Goal: Task Accomplishment & Management: Manage account settings

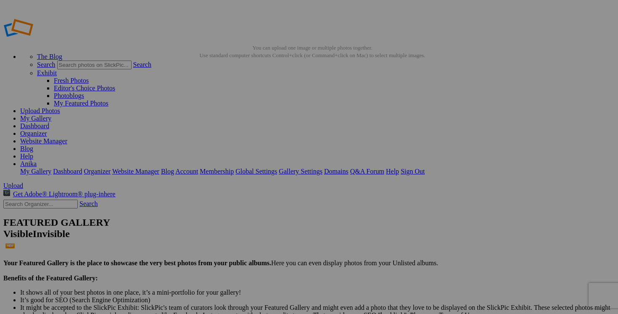
click at [49, 122] on link "Dashboard" at bounding box center [34, 125] width 29 height 7
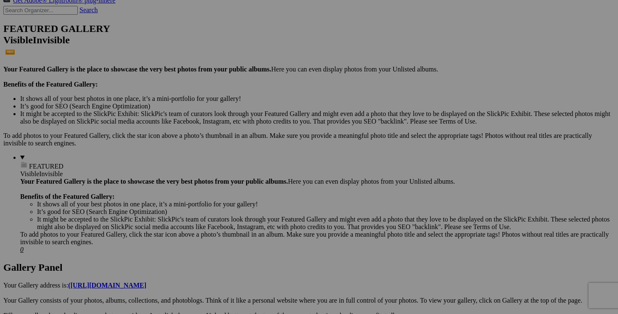
scroll to position [201, 0]
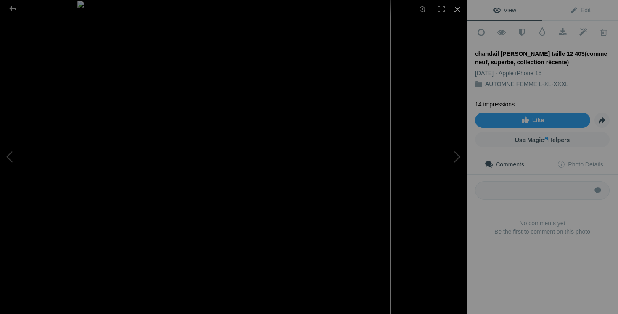
click at [459, 9] on div at bounding box center [457, 9] width 19 height 19
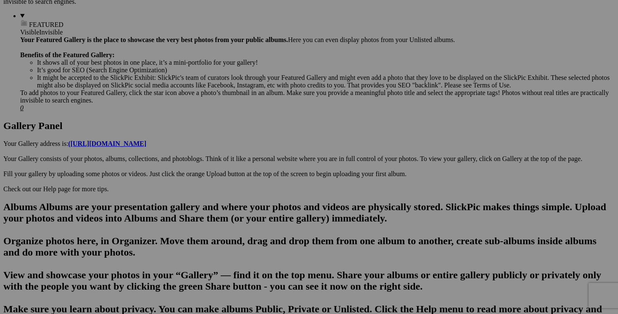
scroll to position [350, 0]
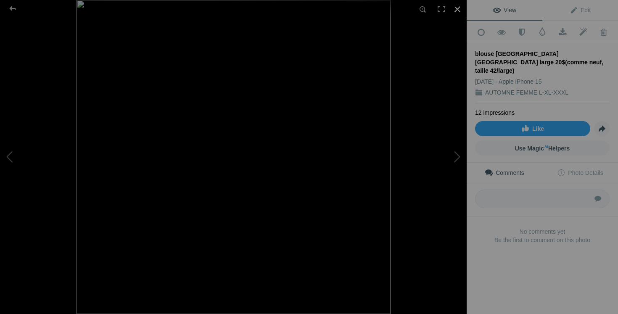
click at [457, 11] on div at bounding box center [457, 9] width 19 height 19
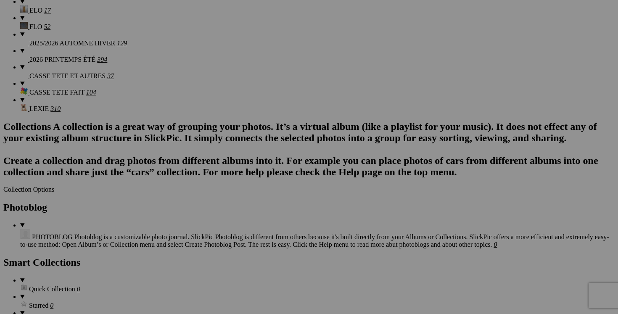
scroll to position [946, 0]
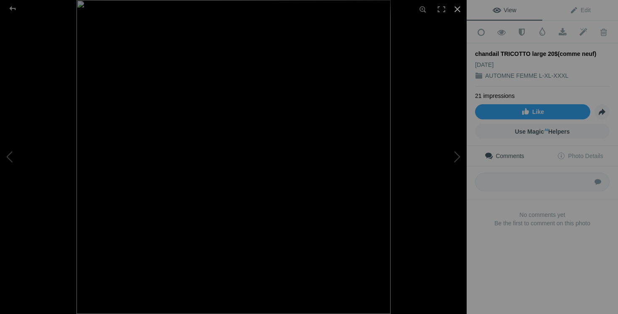
click at [457, 8] on div at bounding box center [457, 9] width 19 height 19
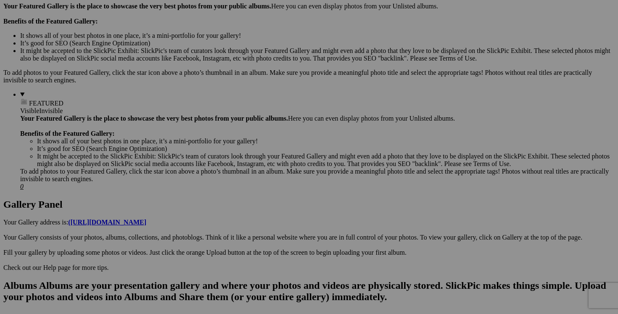
scroll to position [0, 0]
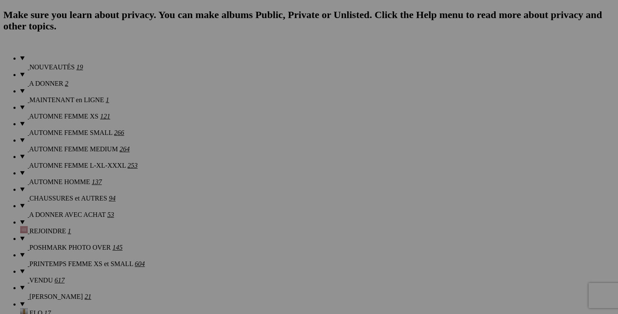
scroll to position [598, 0]
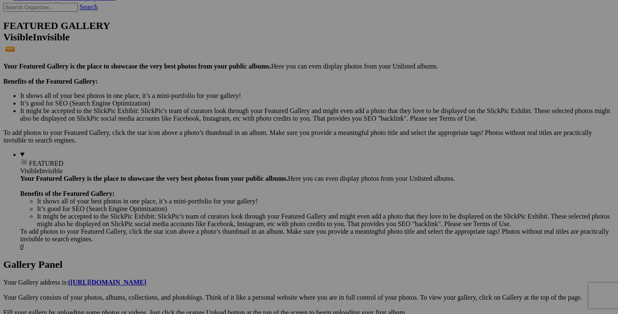
scroll to position [0, 0]
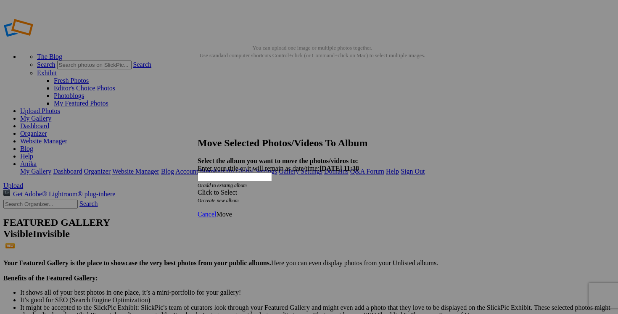
click at [360, 189] on div "Click to Select" at bounding box center [309, 193] width 223 height 8
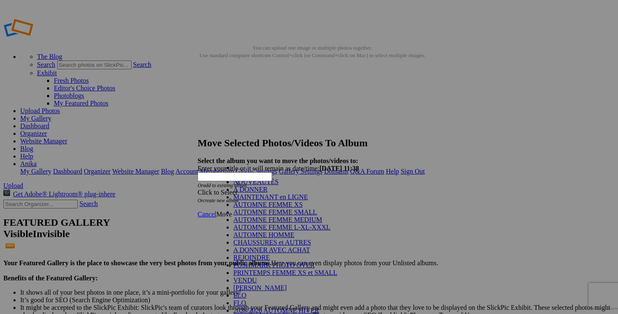
scroll to position [137, 0]
click at [242, 277] on link "VENDU" at bounding box center [245, 280] width 24 height 7
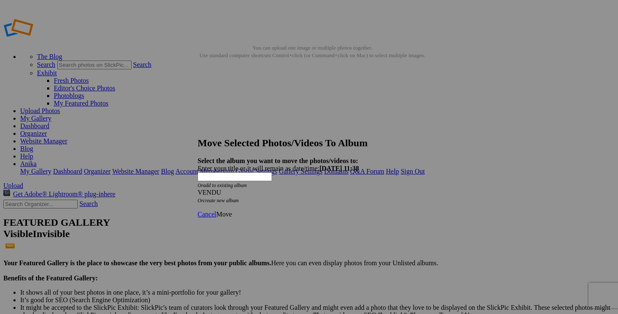
click at [232, 211] on span "Move" at bounding box center [224, 214] width 16 height 7
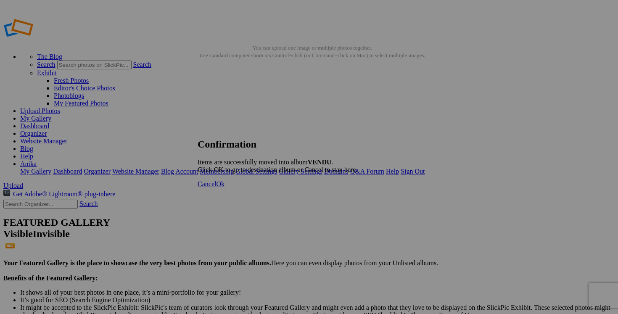
click at [216, 188] on span "Cancel" at bounding box center [207, 183] width 19 height 7
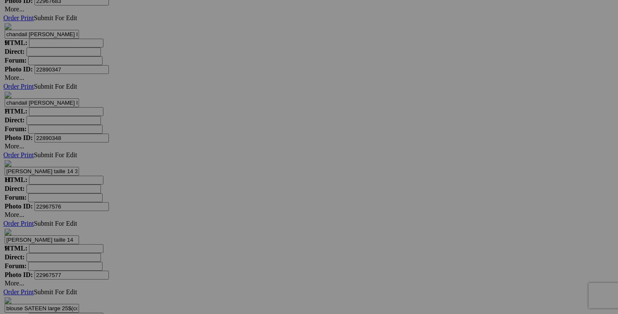
scroll to position [4219, 0]
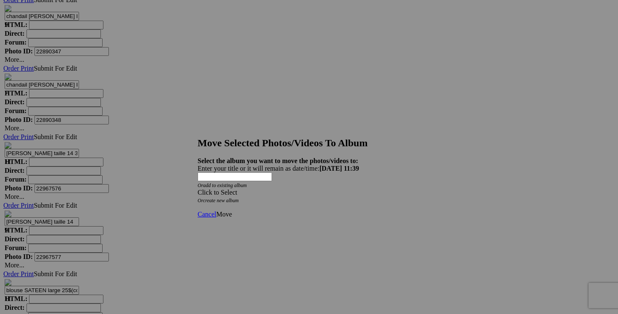
click at [198, 189] on span at bounding box center [198, 192] width 0 height 7
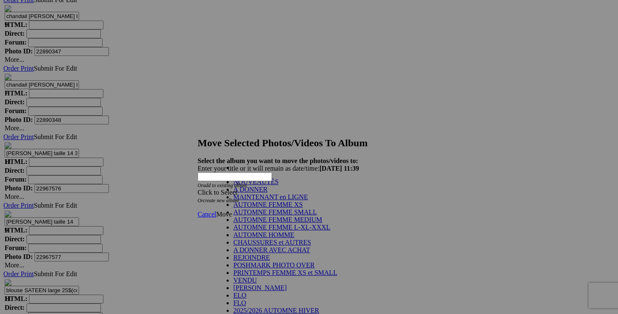
scroll to position [106, 0]
click at [257, 277] on link "VENDU" at bounding box center [245, 280] width 24 height 7
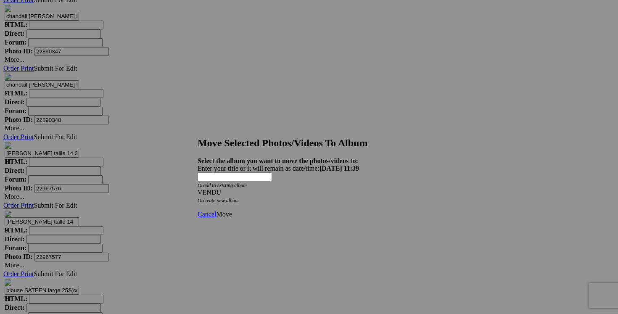
click at [232, 211] on span "Move" at bounding box center [224, 214] width 16 height 7
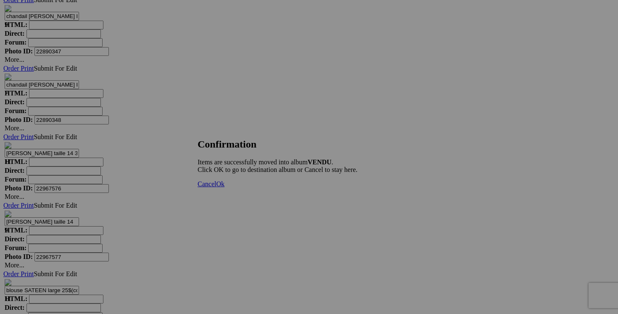
click at [216, 188] on span "Cancel" at bounding box center [207, 183] width 19 height 7
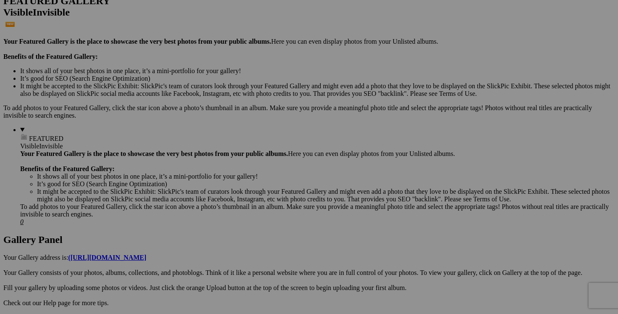
scroll to position [0, 0]
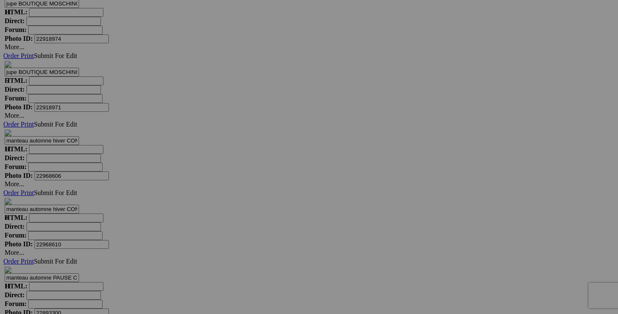
scroll to position [3755, 0]
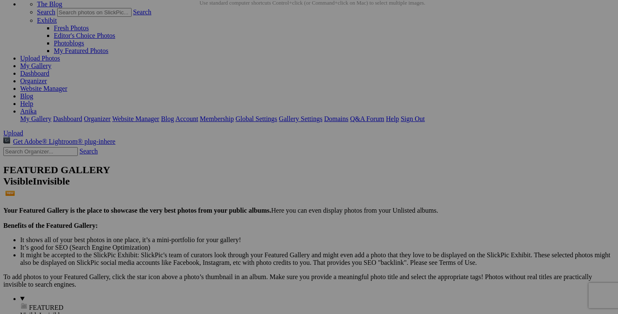
scroll to position [0, 0]
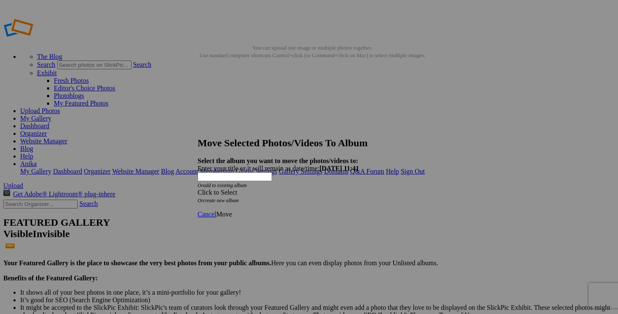
click at [357, 189] on div "Click to Select" at bounding box center [309, 193] width 223 height 8
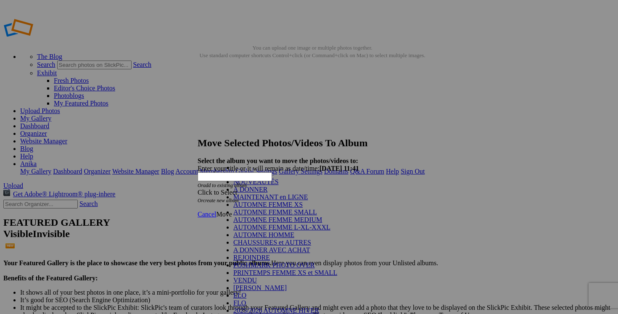
scroll to position [111, 0]
click at [257, 277] on link "VENDU" at bounding box center [245, 280] width 24 height 7
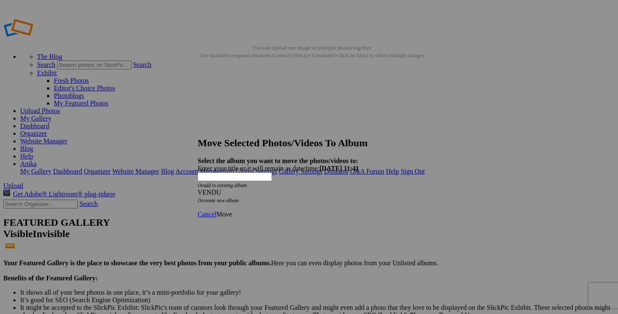
click at [232, 211] on span "Move" at bounding box center [224, 214] width 16 height 7
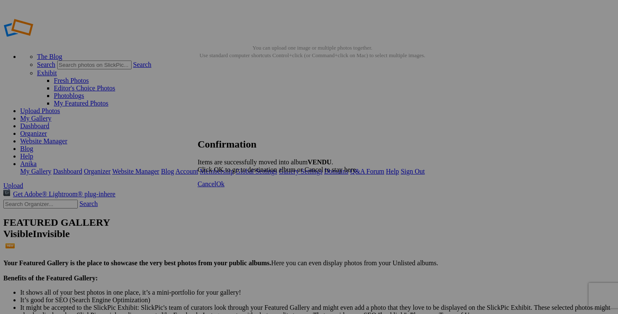
click at [216, 188] on span "Cancel" at bounding box center [207, 183] width 19 height 7
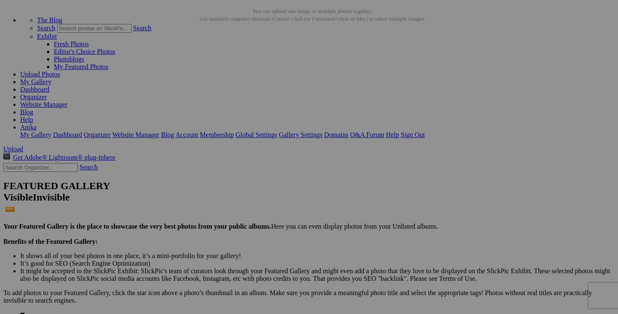
scroll to position [0, 0]
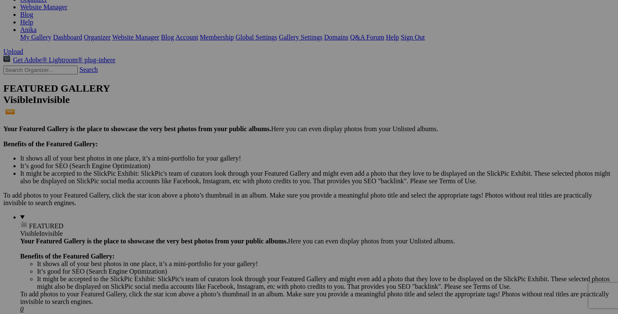
scroll to position [135, 0]
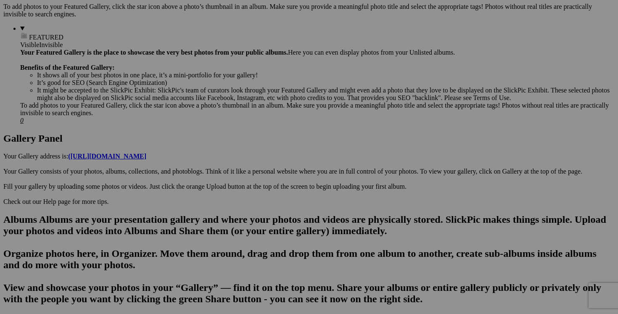
scroll to position [362, 0]
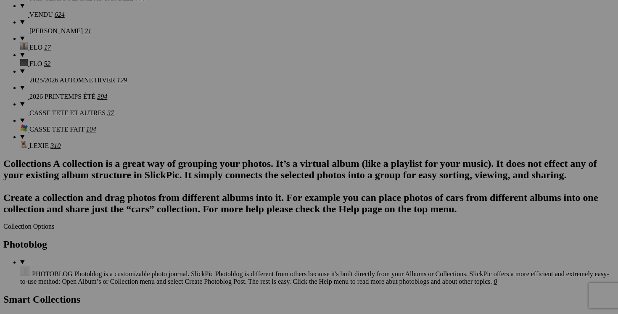
scroll to position [954, 0]
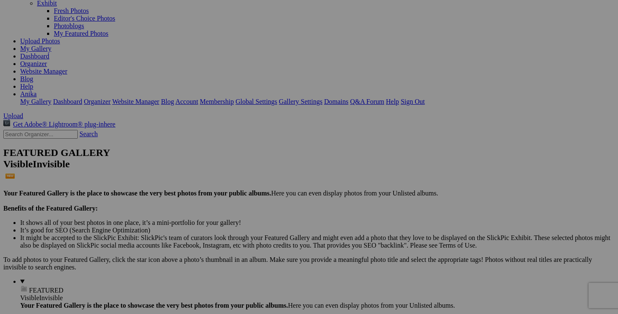
scroll to position [0, 0]
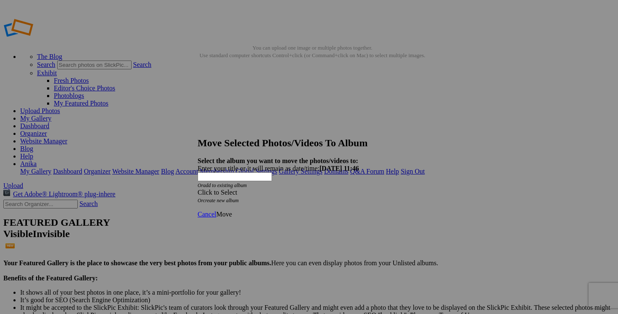
click at [198, 189] on span at bounding box center [198, 192] width 0 height 7
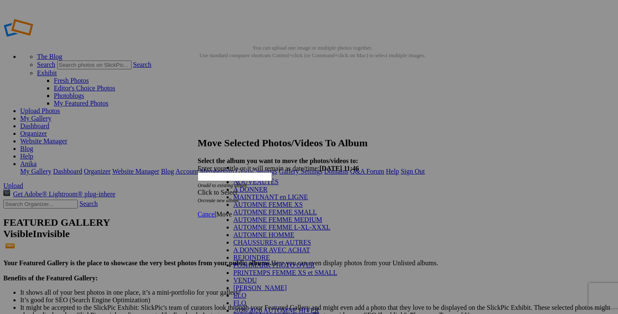
scroll to position [128, 0]
click at [256, 277] on link "VENDU" at bounding box center [245, 280] width 24 height 7
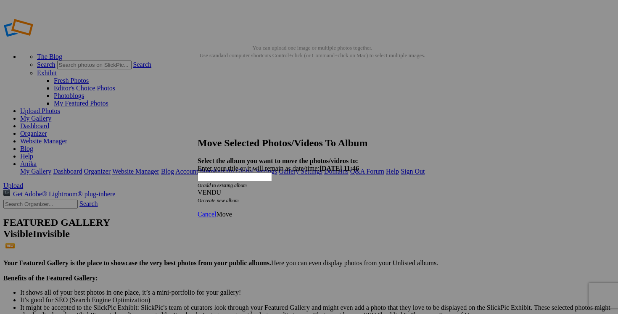
click at [232, 211] on span "Move" at bounding box center [224, 214] width 16 height 7
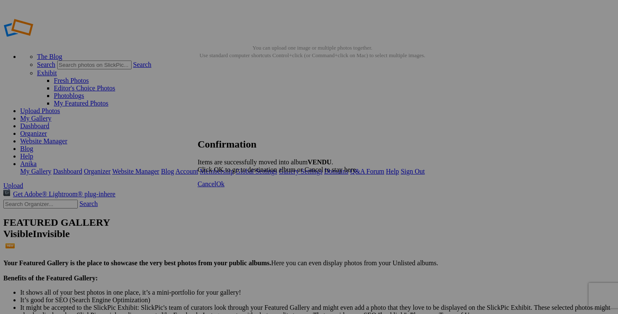
click at [216, 188] on span "Cancel" at bounding box center [207, 183] width 19 height 7
